Goal: Transaction & Acquisition: Purchase product/service

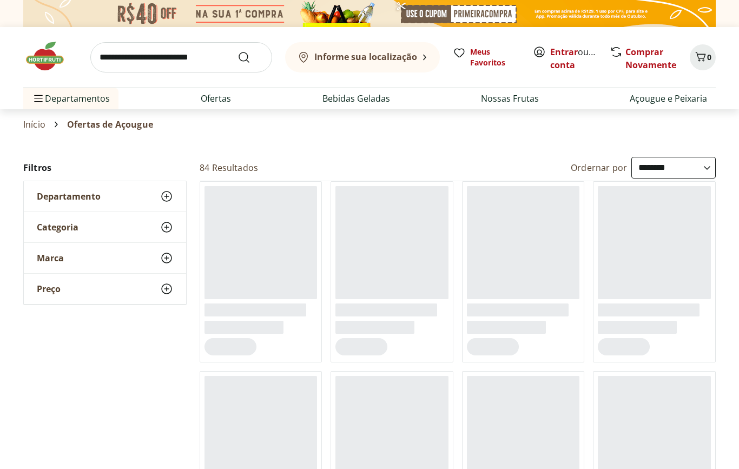
select select "**********"
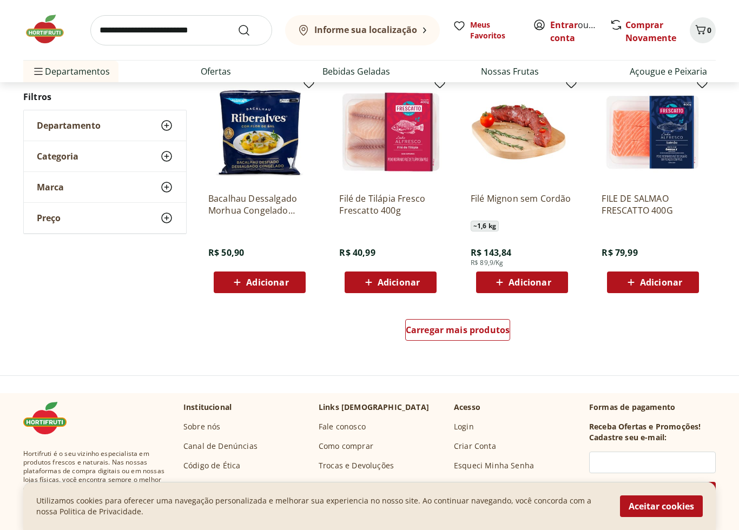
scroll to position [585, 0]
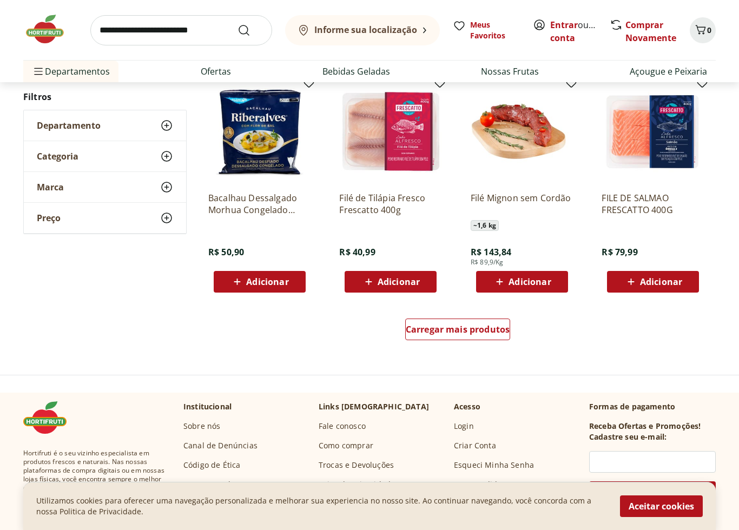
click at [492, 328] on span "Carregar mais produtos" at bounding box center [458, 330] width 104 height 9
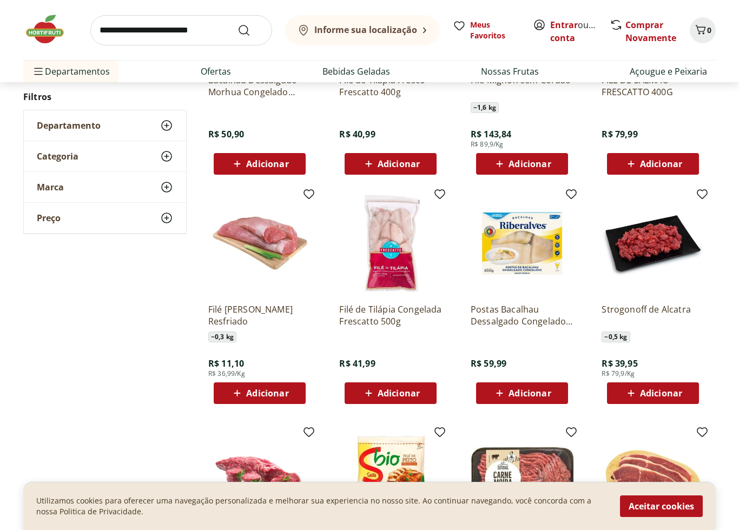
scroll to position [704, 0]
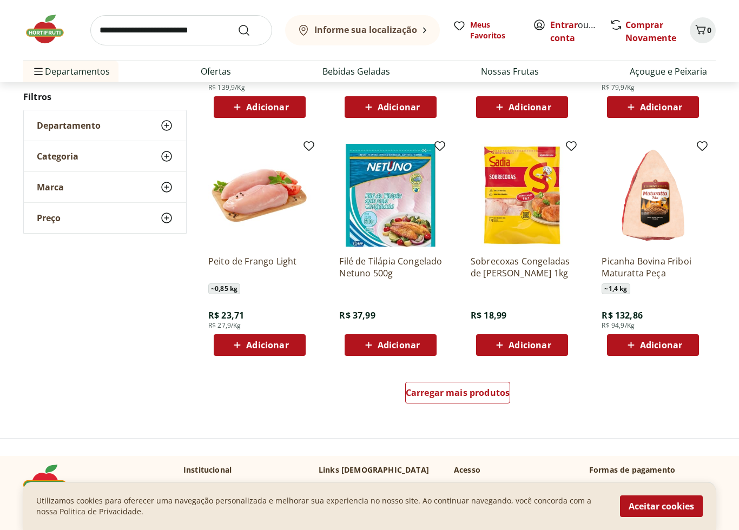
scroll to position [578, 0]
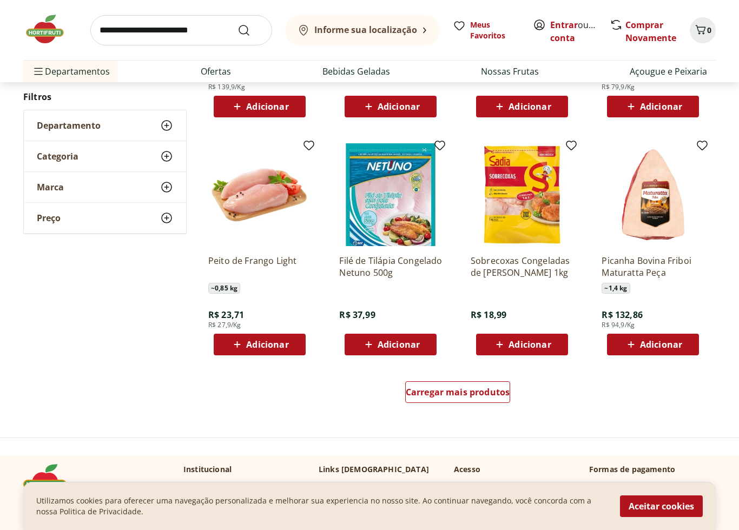
click at [467, 390] on span "Carregar mais produtos" at bounding box center [458, 392] width 104 height 9
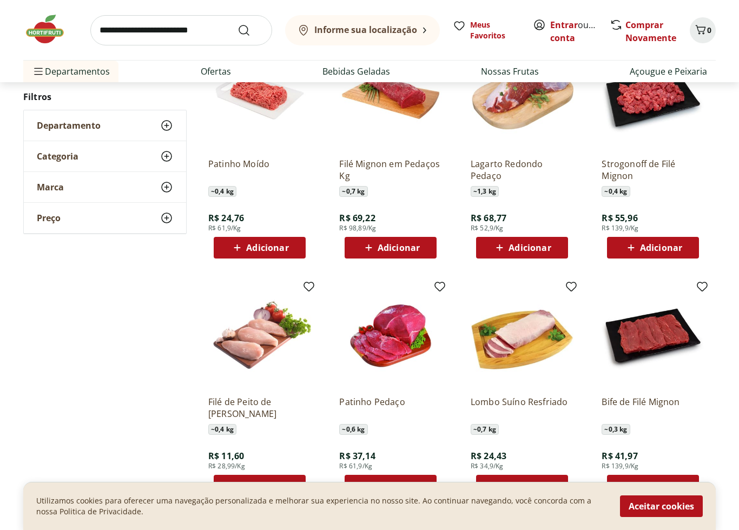
scroll to position [905, 0]
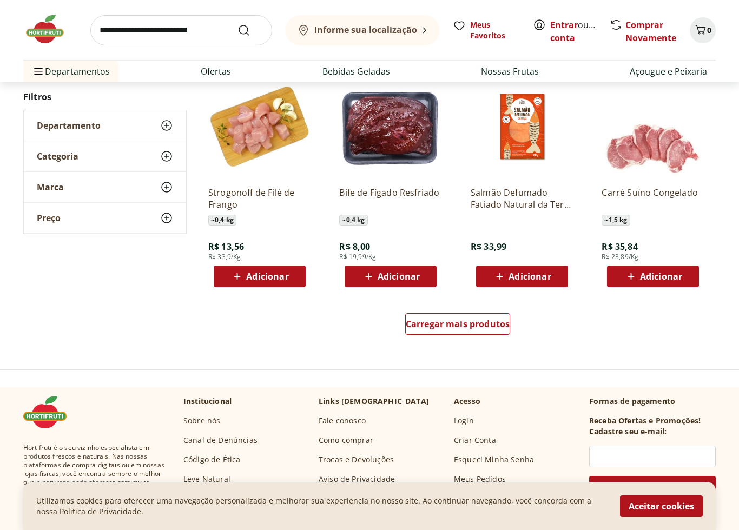
scroll to position [648, 0]
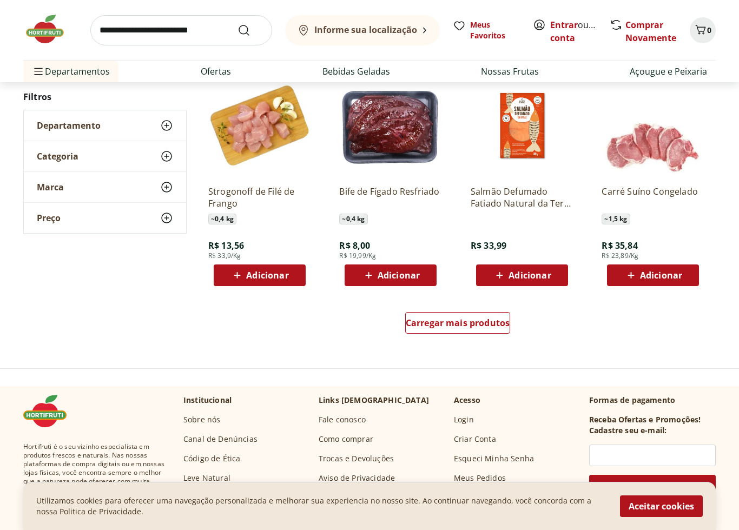
click at [474, 321] on span "Carregar mais produtos" at bounding box center [458, 323] width 104 height 9
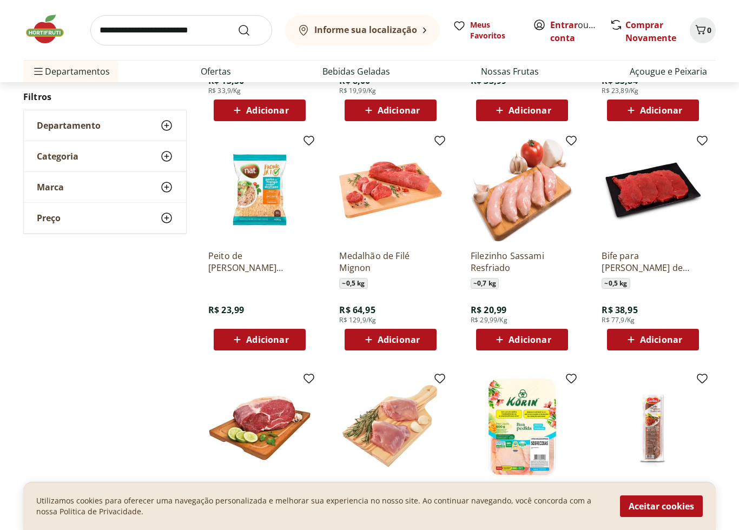
scroll to position [813, 0]
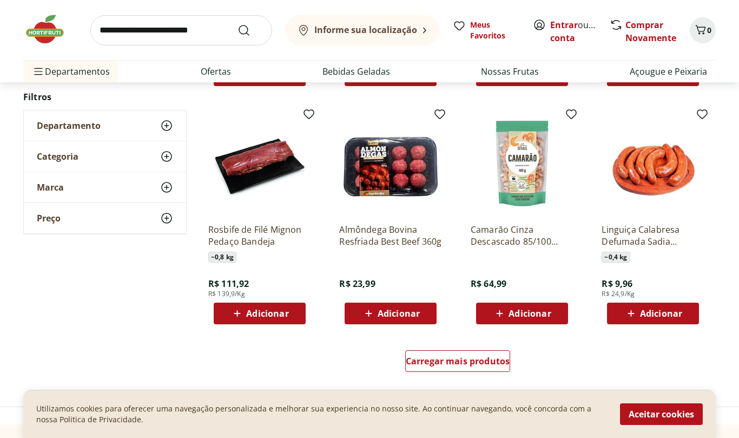
scroll to position [607, 0]
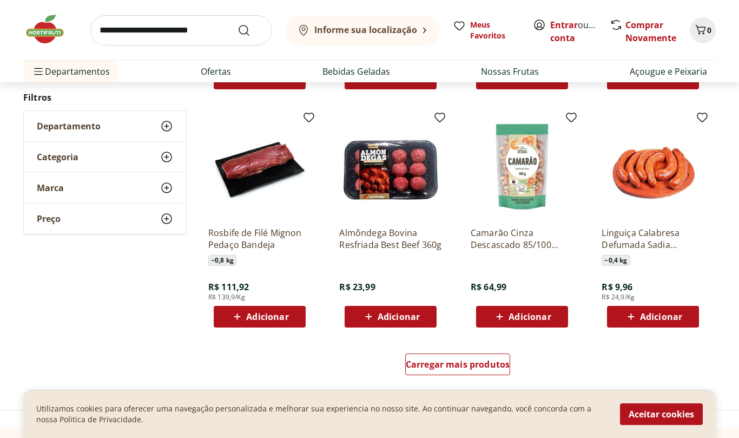
click at [489, 361] on span "Carregar mais produtos" at bounding box center [458, 364] width 104 height 9
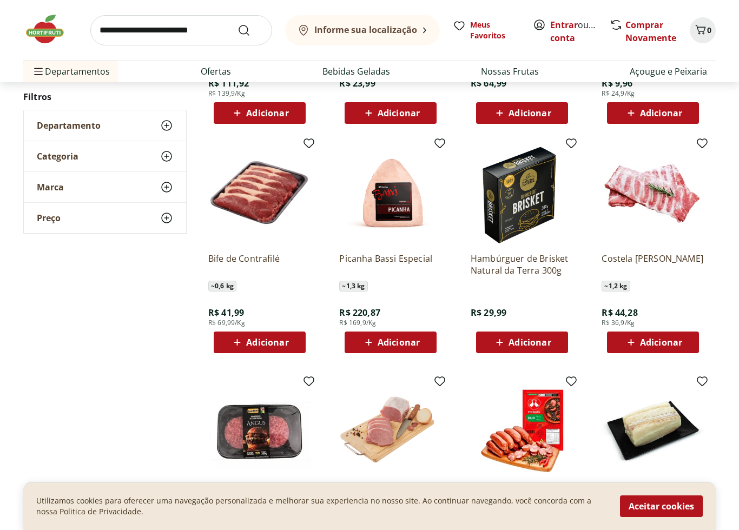
scroll to position [811, 0]
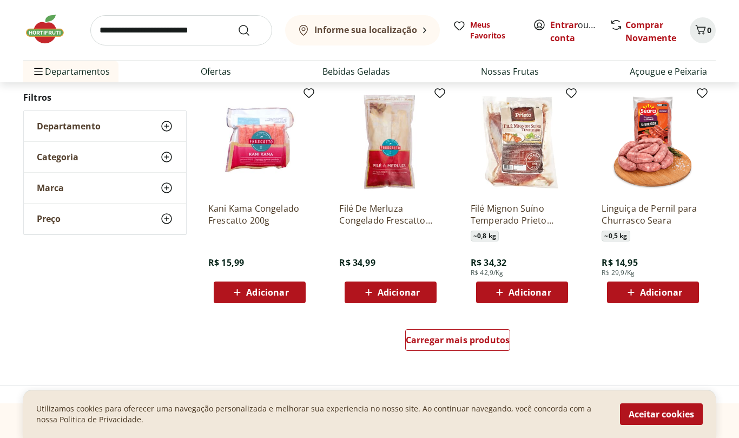
scroll to position [630, 0]
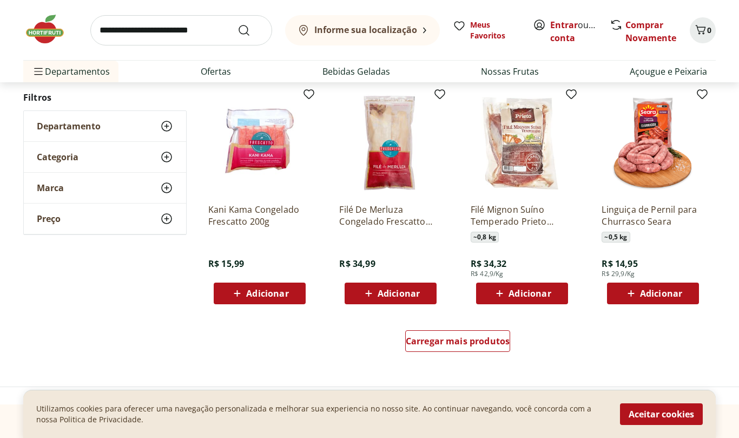
click at [486, 340] on span "Carregar mais produtos" at bounding box center [458, 340] width 104 height 9
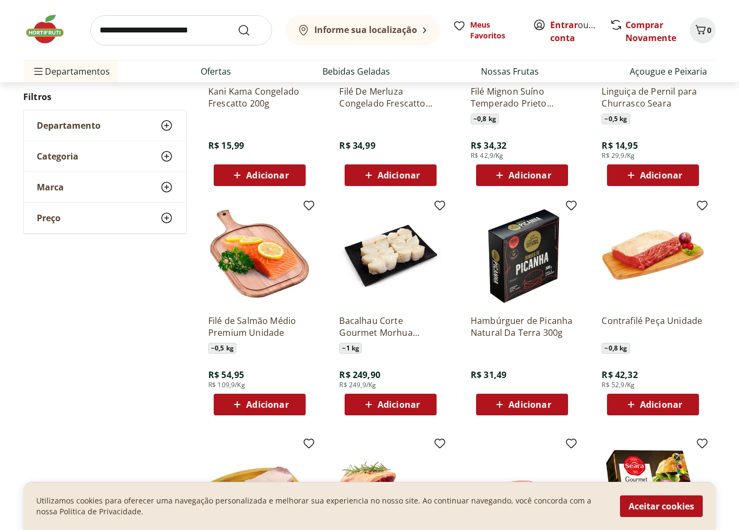
scroll to position [749, 0]
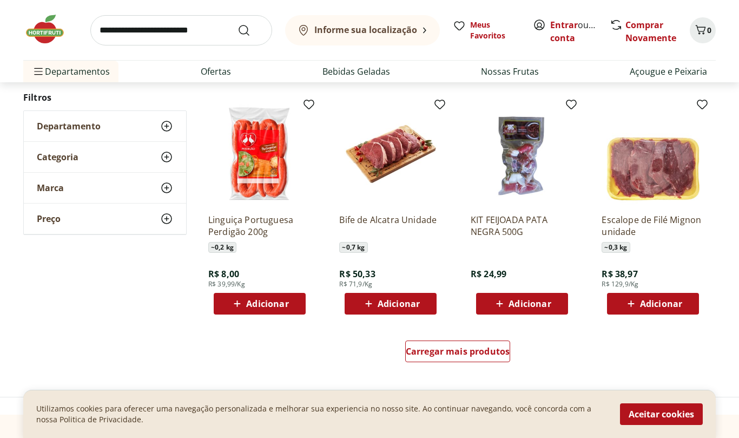
scroll to position [611, 0]
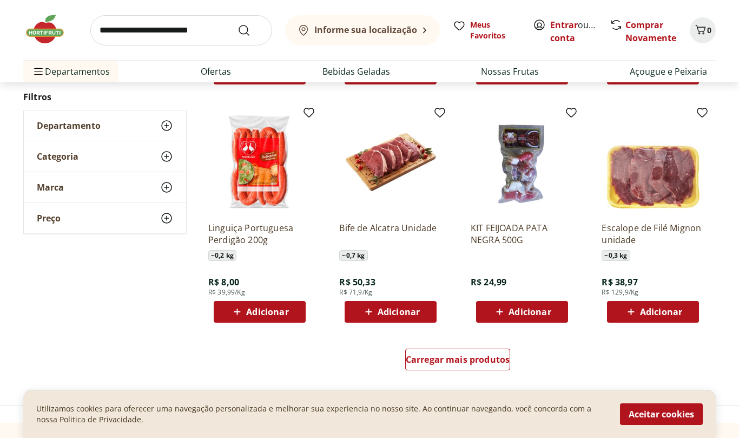
click at [483, 357] on span "Carregar mais produtos" at bounding box center [458, 359] width 104 height 9
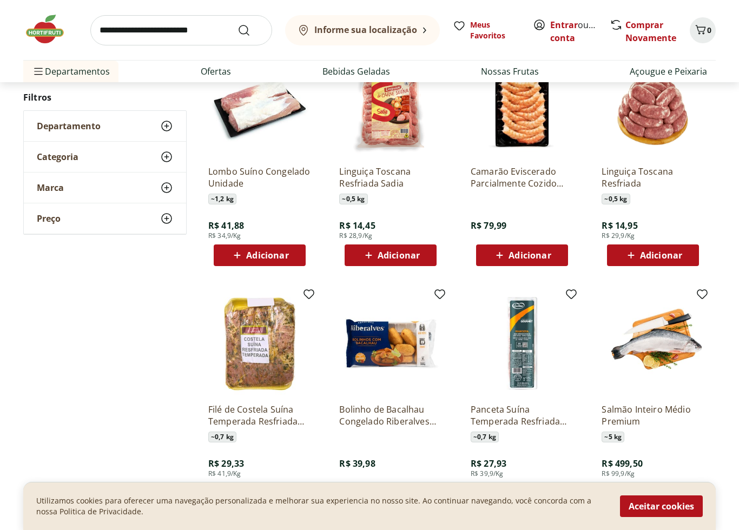
scroll to position [903, 0]
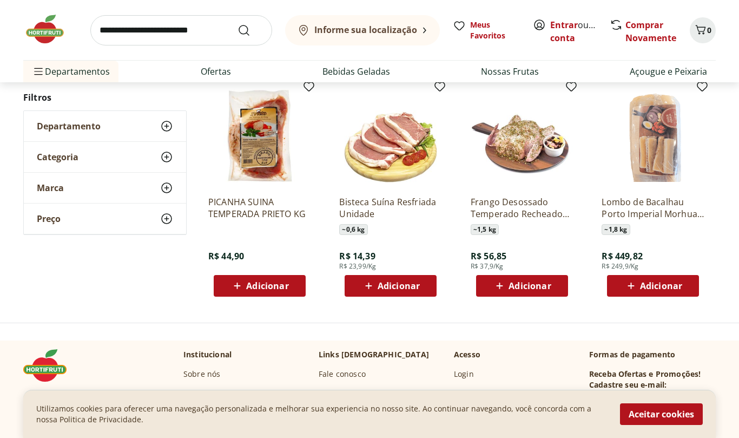
scroll to position [637, 0]
